Goal: Transaction & Acquisition: Purchase product/service

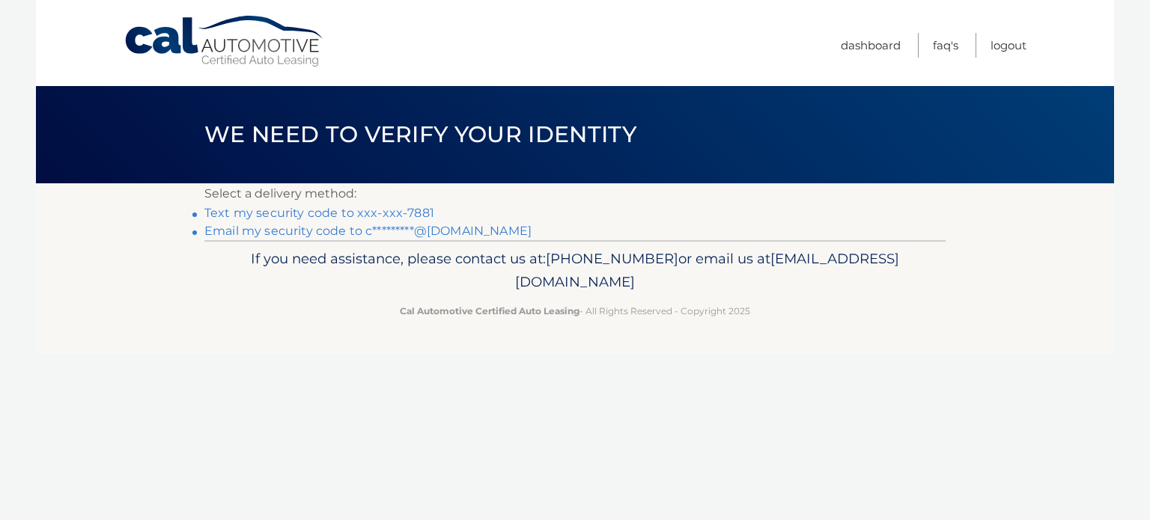
click at [328, 209] on link "Text my security code to xxx-xxx-7881" at bounding box center [319, 213] width 230 height 14
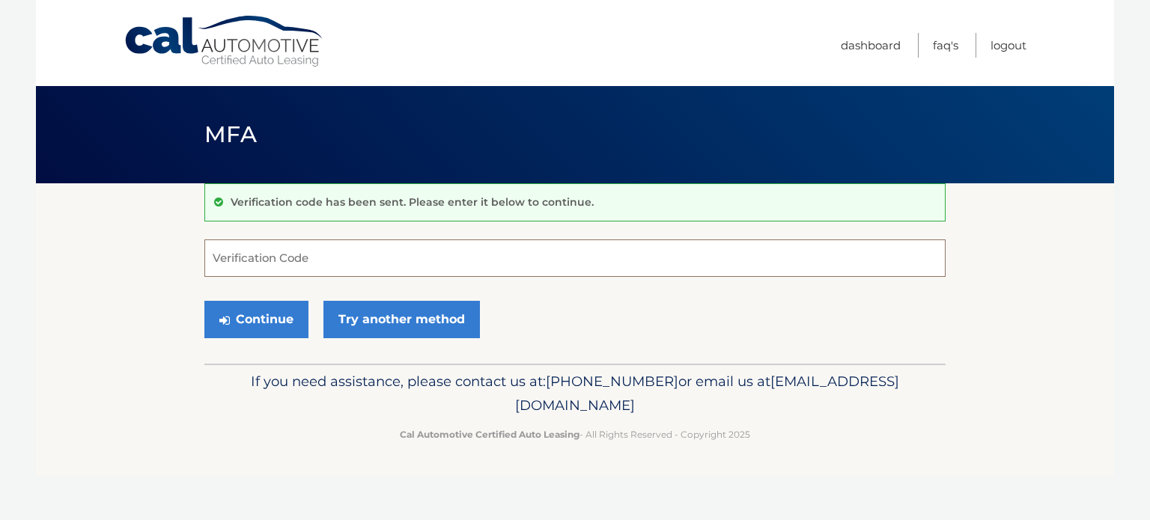
click at [377, 251] on input "Verification Code" at bounding box center [574, 257] width 741 height 37
type input "785374"
click at [234, 324] on button "Continue" at bounding box center [256, 319] width 104 height 37
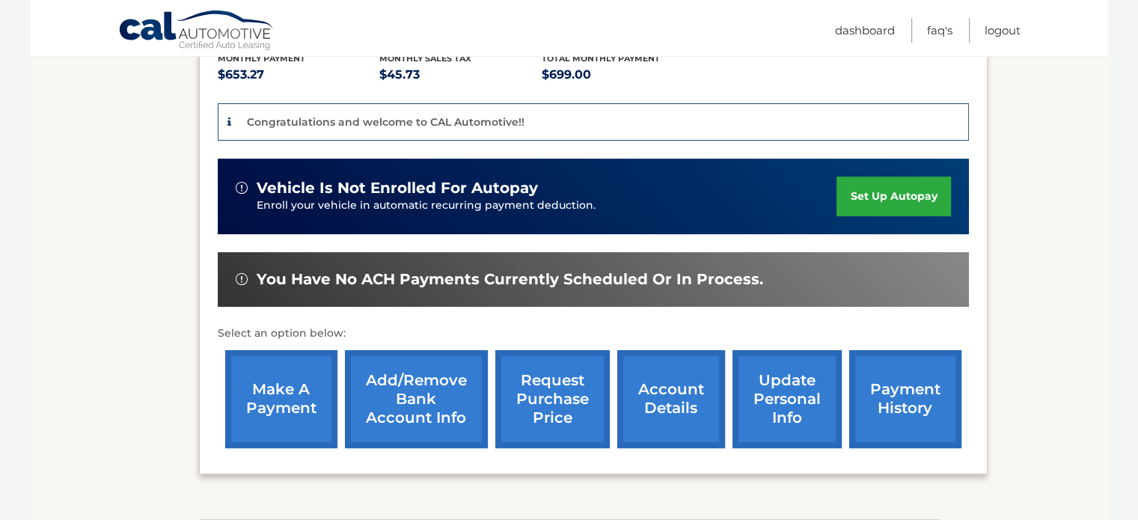
scroll to position [374, 0]
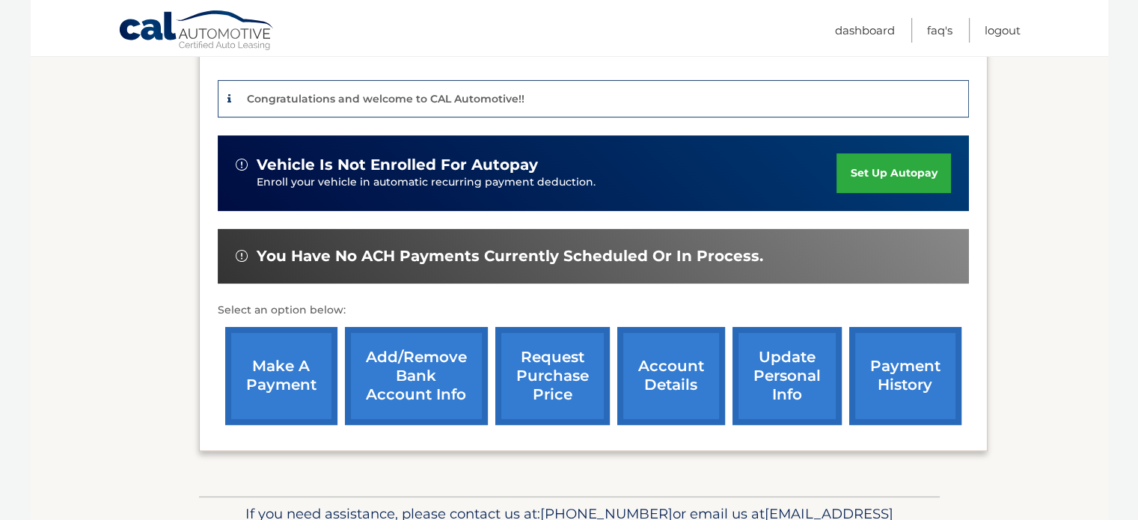
click at [287, 366] on link "make a payment" at bounding box center [281, 376] width 112 height 98
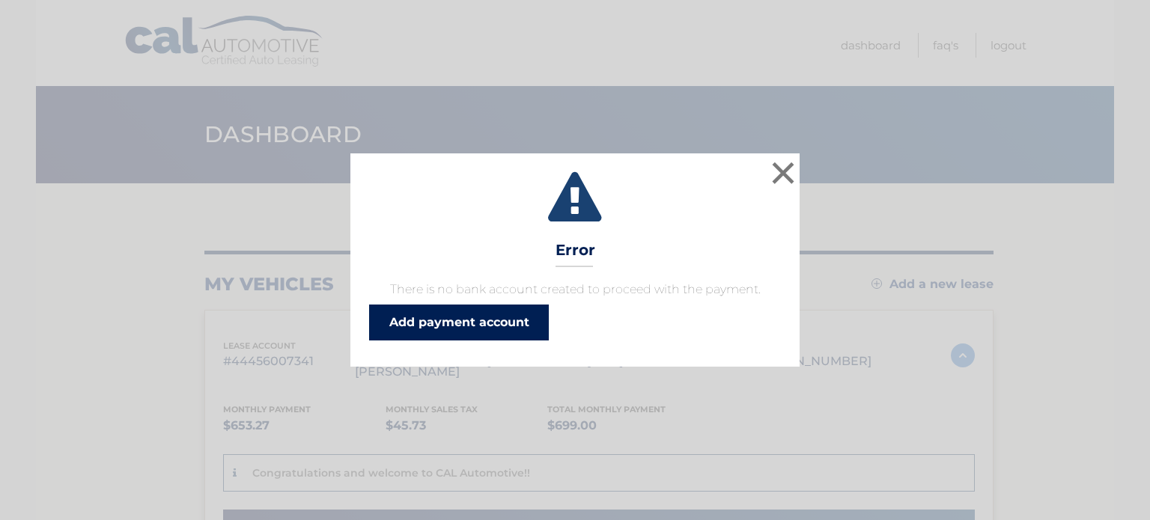
click at [527, 320] on link "Add payment account" at bounding box center [459, 323] width 180 height 36
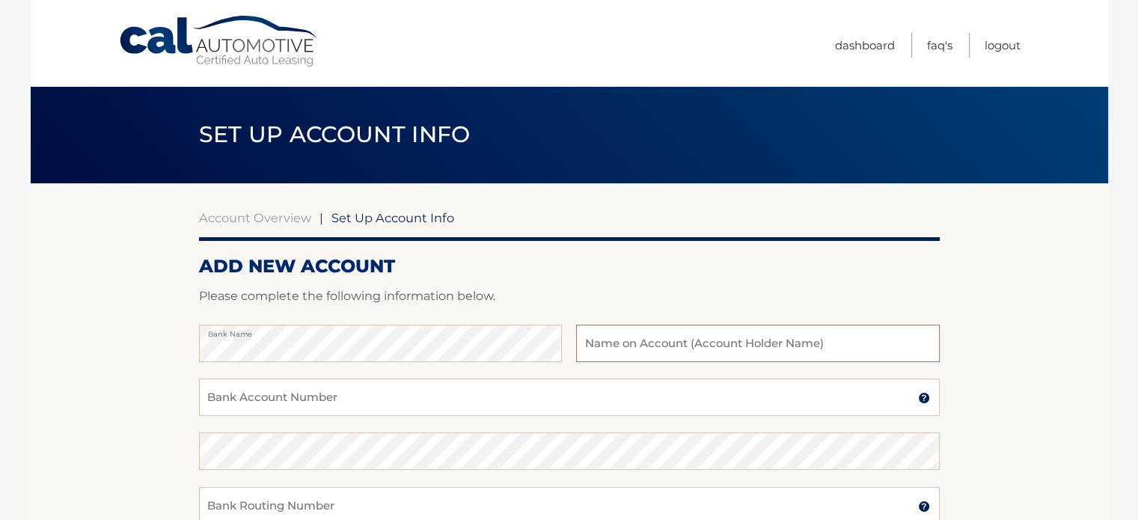
click at [671, 332] on input "text" at bounding box center [757, 343] width 363 height 37
type input "Craig T. Sabarese"
click at [623, 391] on input "Bank Account Number" at bounding box center [569, 397] width 741 height 37
drag, startPoint x: 374, startPoint y: 391, endPoint x: 164, endPoint y: 398, distance: 210.4
click at [164, 398] on section "Account Overview | Set Up Account Info ADD NEW ACCOUNT Please complete the foll…" at bounding box center [570, 468] width 1078 height 571
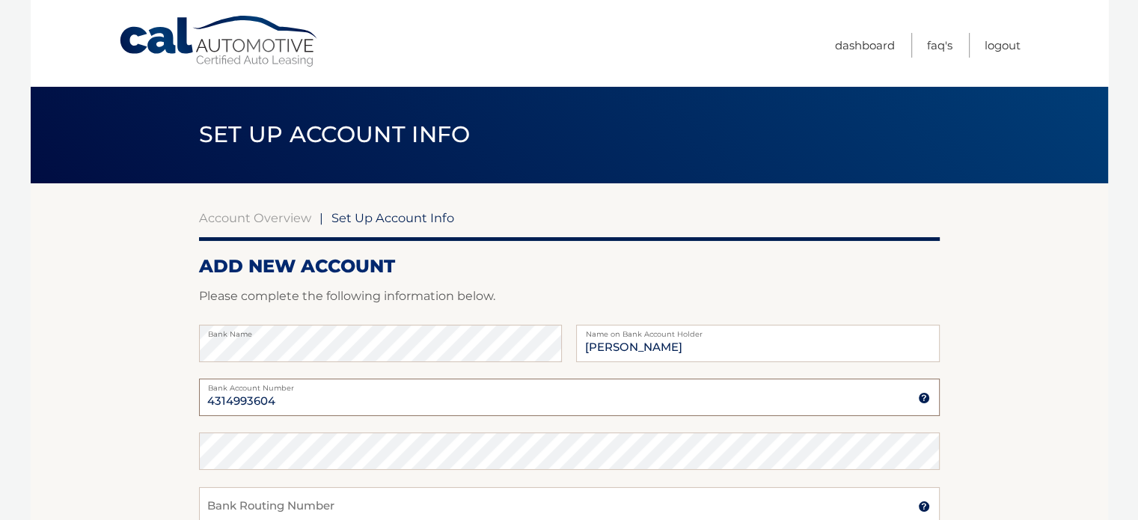
type input "4314993604"
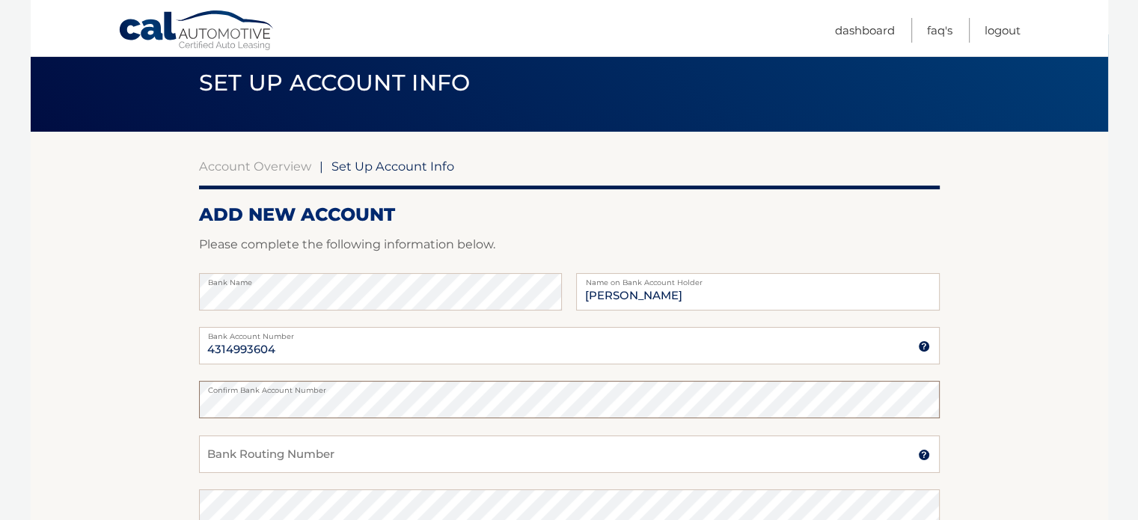
scroll to position [75, 0]
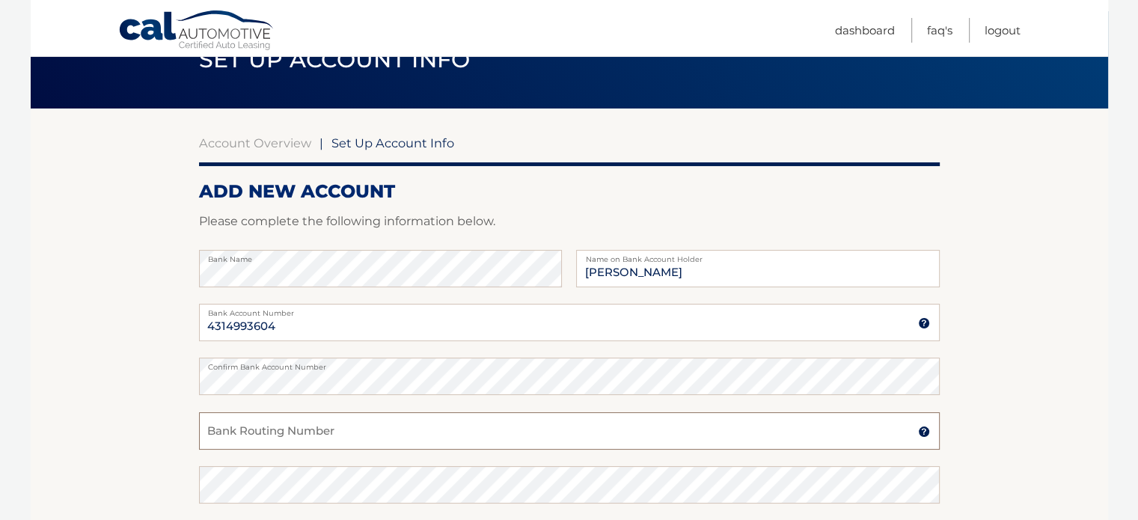
click at [251, 432] on input "Bank Routing Number" at bounding box center [569, 430] width 741 height 37
type input "067014822"
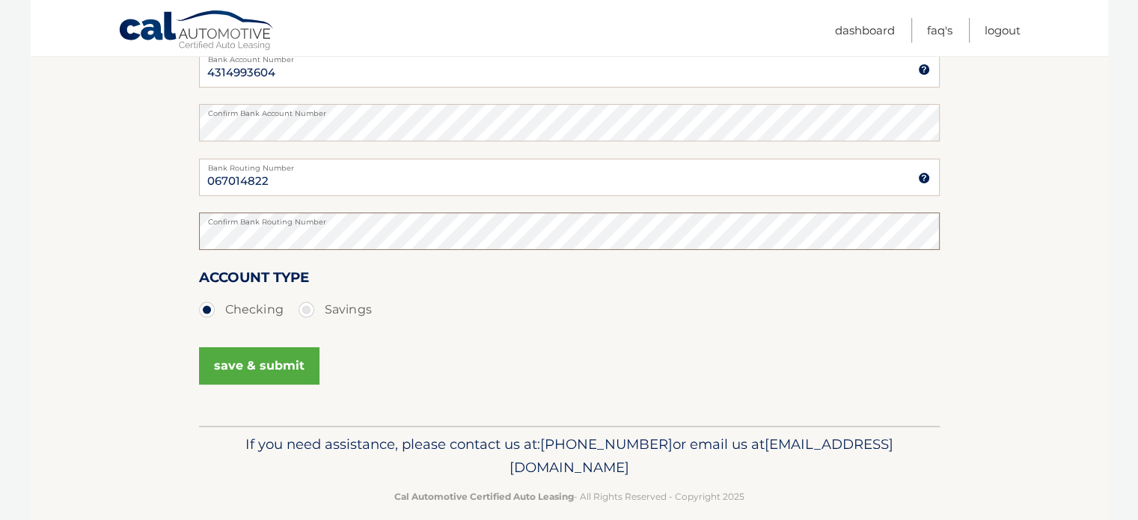
scroll to position [347, 0]
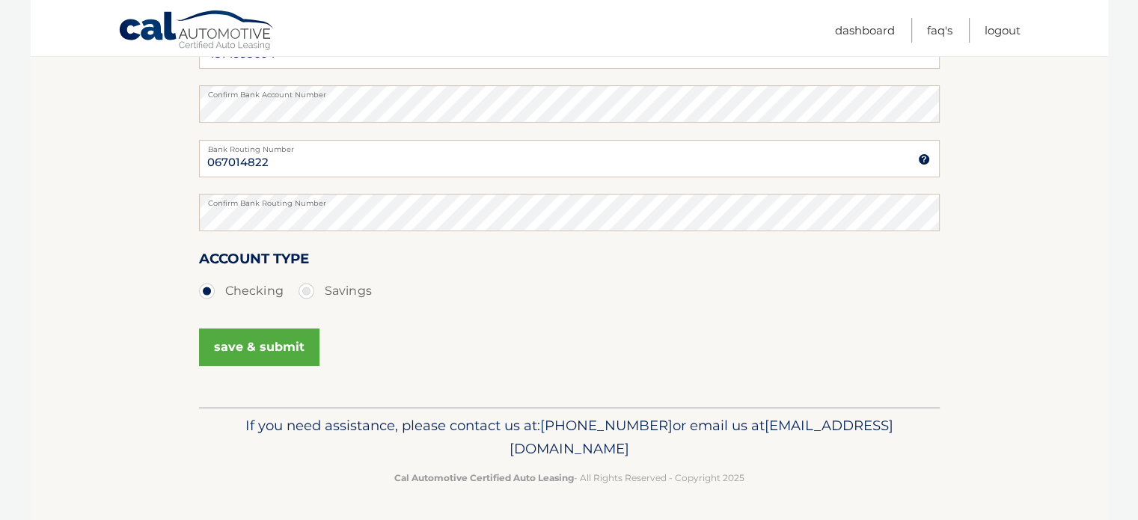
click at [278, 357] on button "save & submit" at bounding box center [259, 347] width 120 height 37
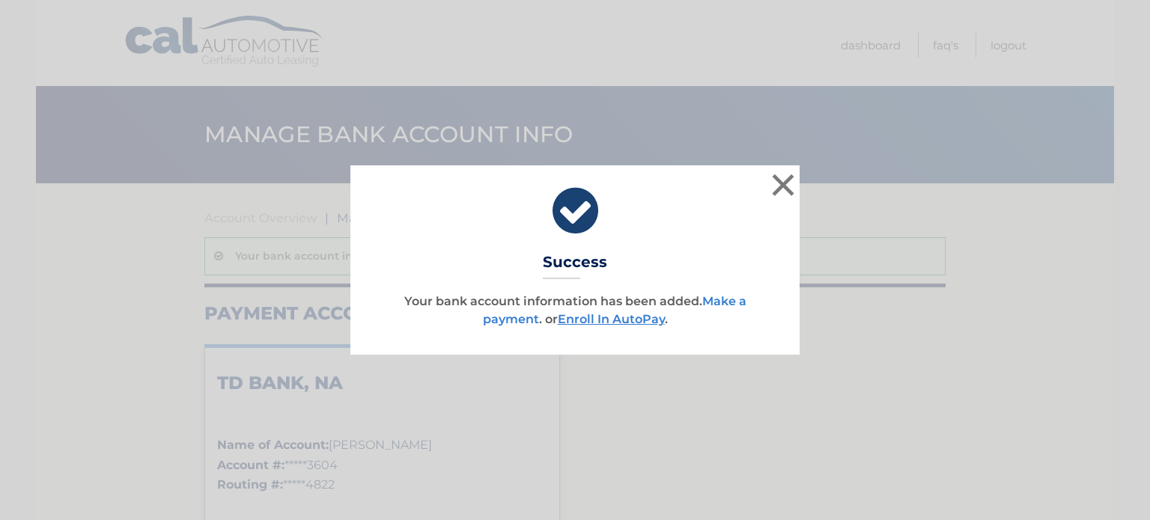
click at [721, 299] on link "Make a payment" at bounding box center [614, 310] width 263 height 32
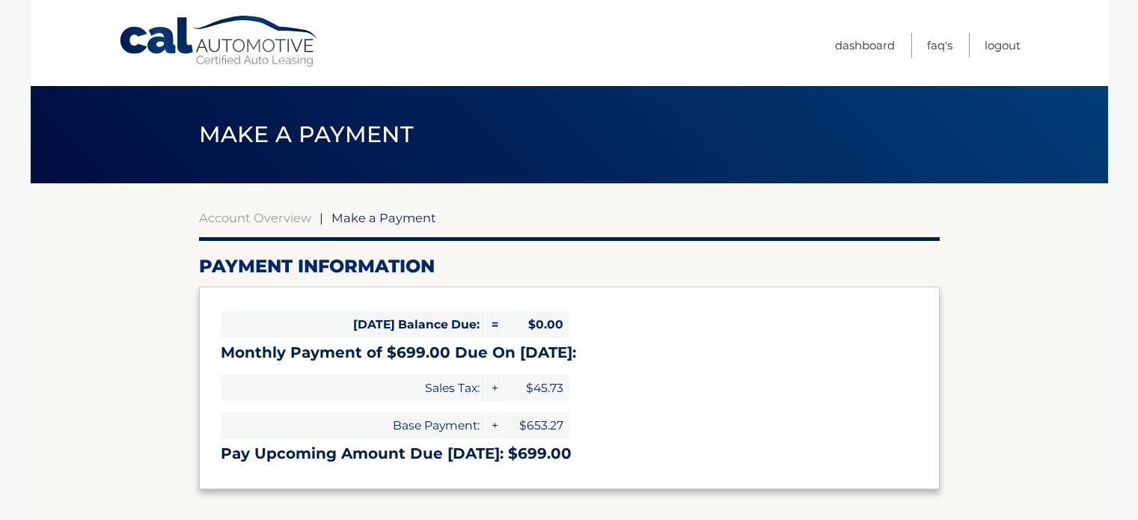
select select "Yjg5OWFmMmQtYTdiYi00NzBmLTlkMGQtNWQxOWY0NzU1Yzlk"
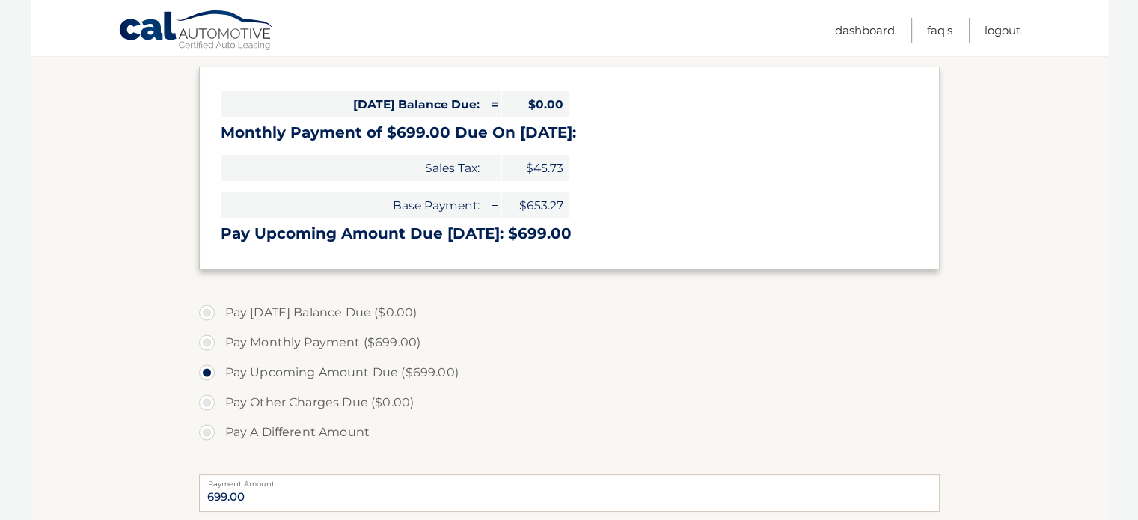
scroll to position [225, 0]
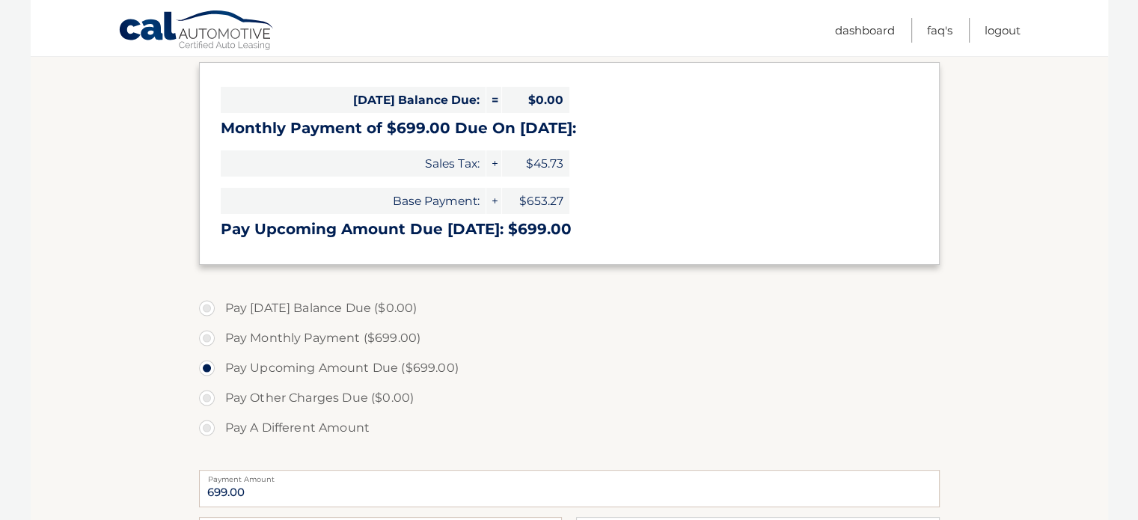
click at [210, 338] on label "Pay Monthly Payment ($699.00)" at bounding box center [569, 338] width 741 height 30
click at [210, 338] on input "Pay Monthly Payment ($699.00)" at bounding box center [212, 335] width 15 height 24
radio input "true"
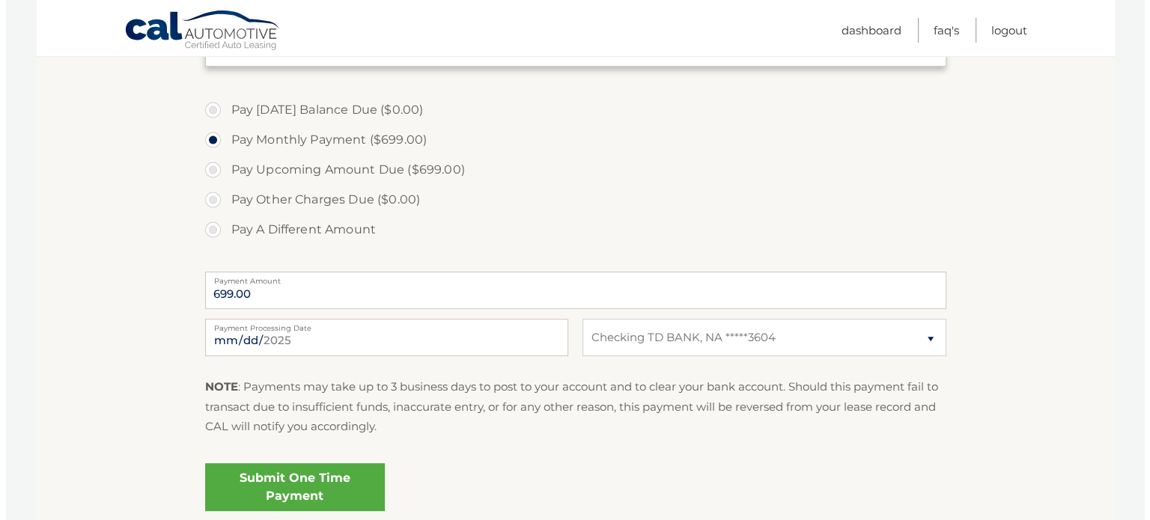
scroll to position [449, 0]
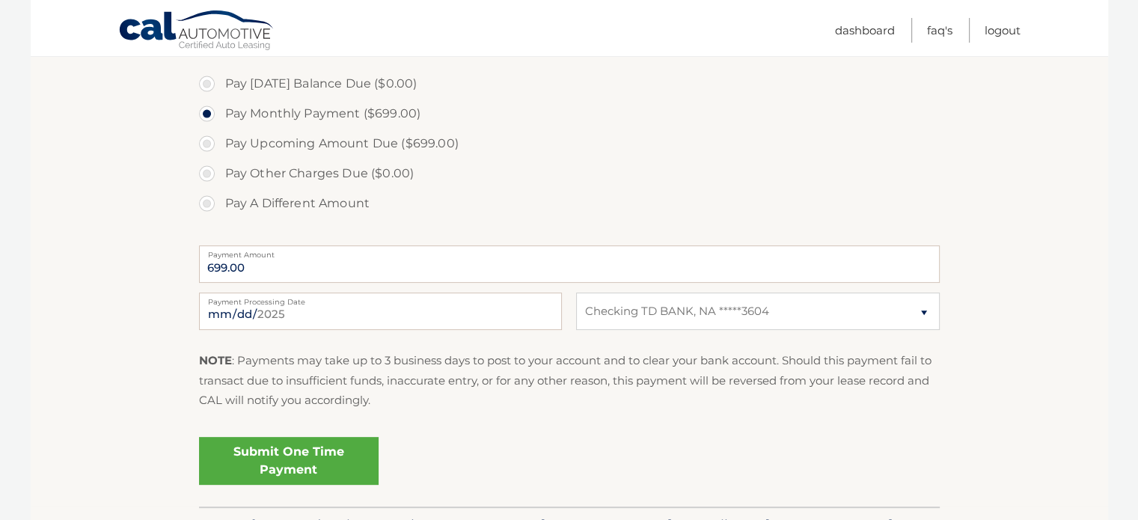
click at [320, 459] on link "Submit One Time Payment" at bounding box center [289, 461] width 180 height 48
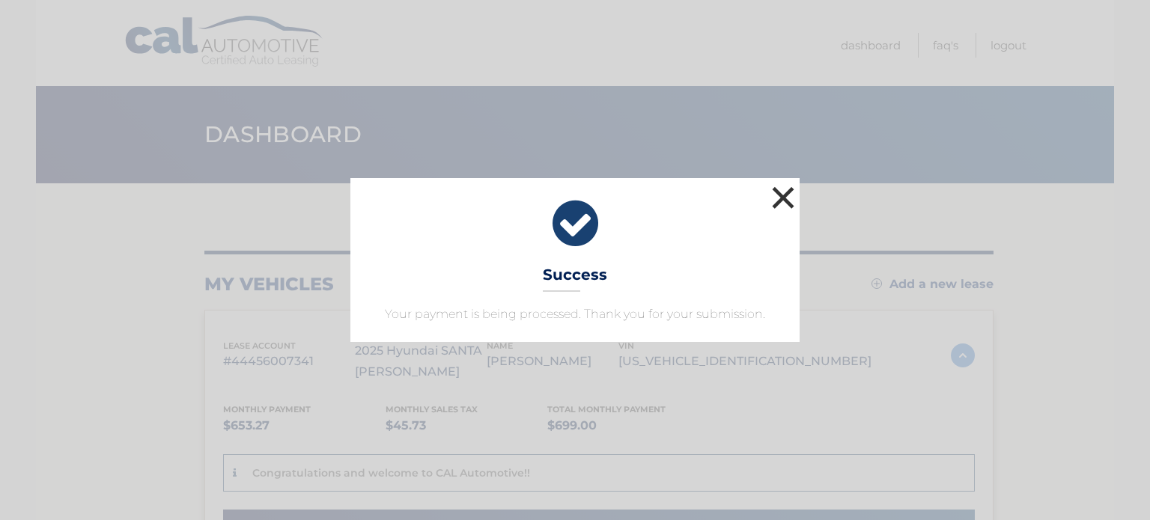
click at [775, 192] on button "×" at bounding box center [783, 198] width 30 height 30
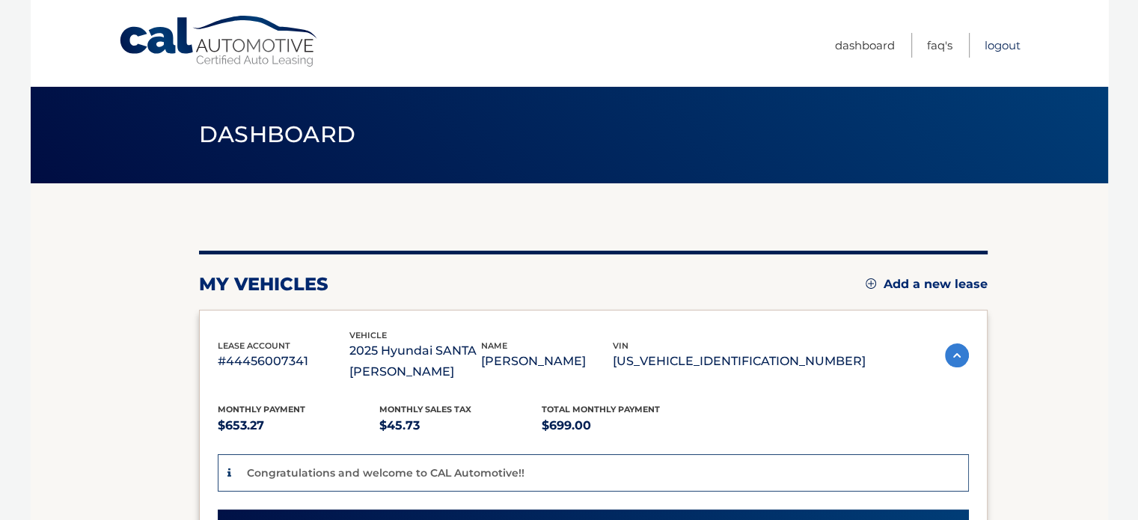
click at [995, 43] on link "Logout" at bounding box center [1003, 45] width 36 height 25
